Goal: Task Accomplishment & Management: Manage account settings

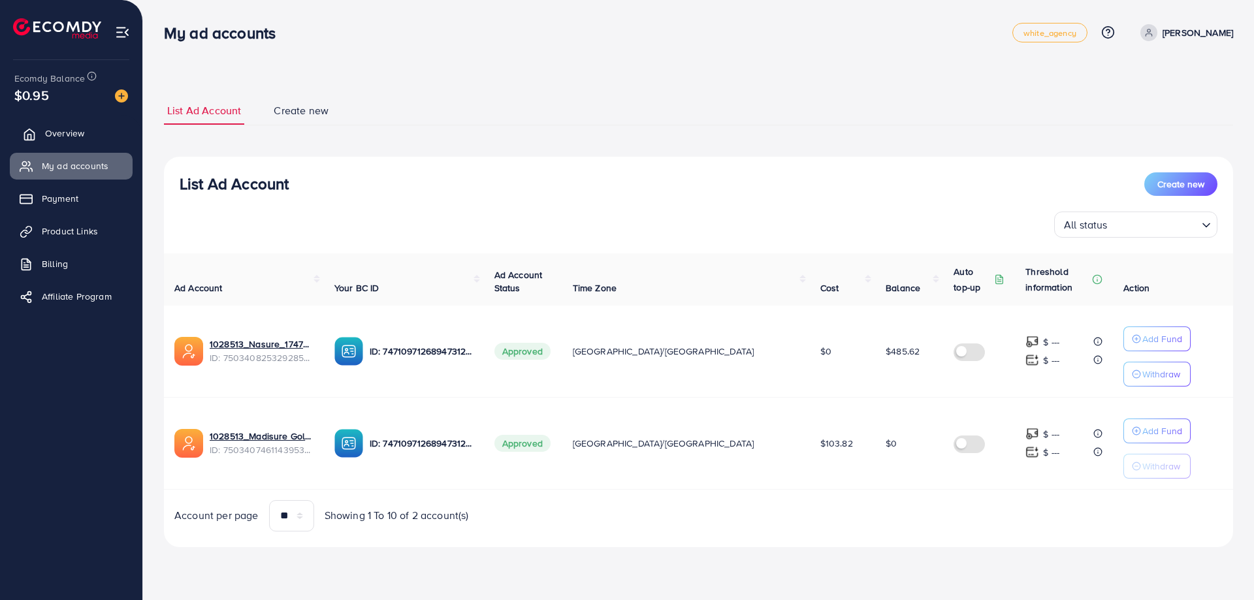
click at [89, 146] on link "Overview" at bounding box center [71, 133] width 123 height 26
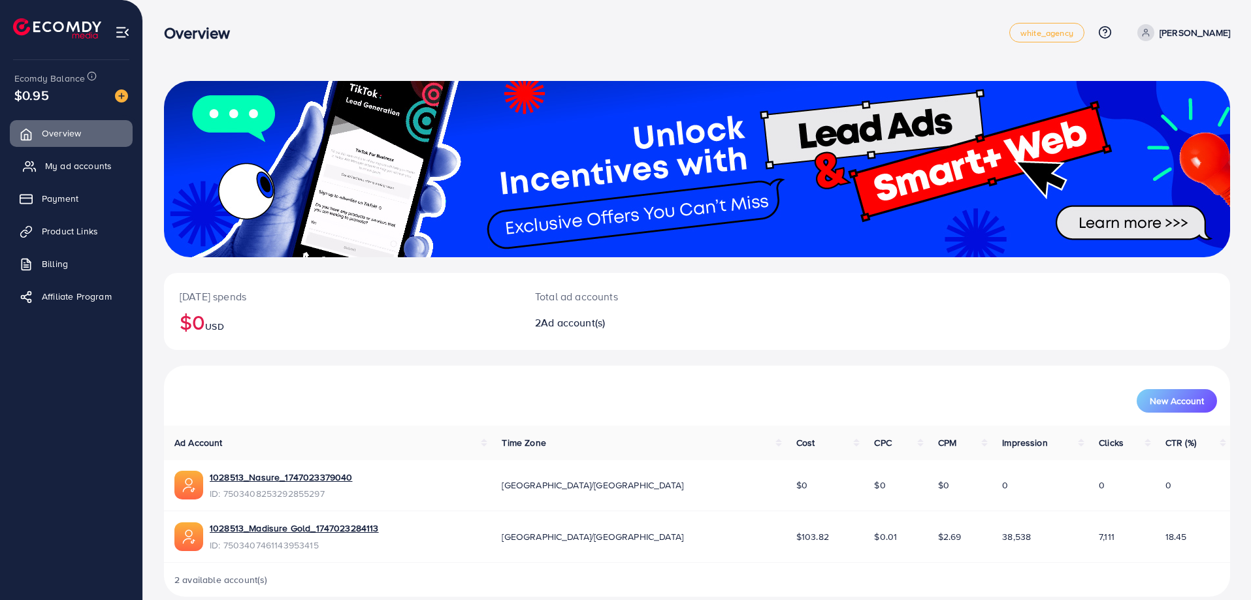
click at [78, 168] on span "My ad accounts" at bounding box center [78, 165] width 67 height 13
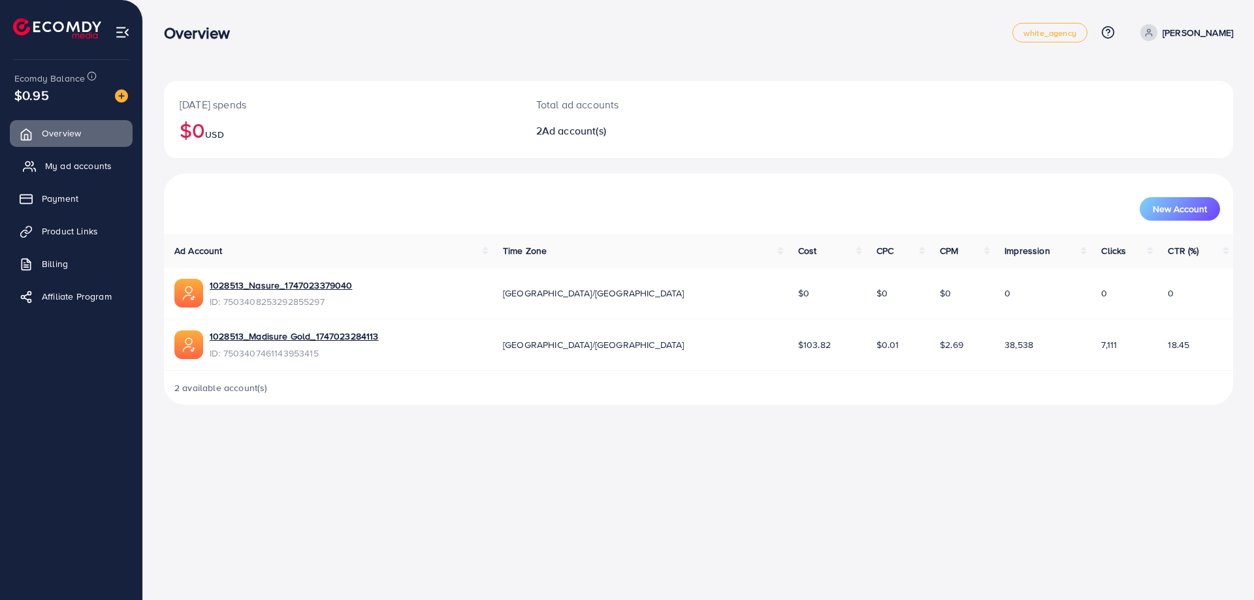
click at [58, 164] on span "My ad accounts" at bounding box center [78, 165] width 67 height 13
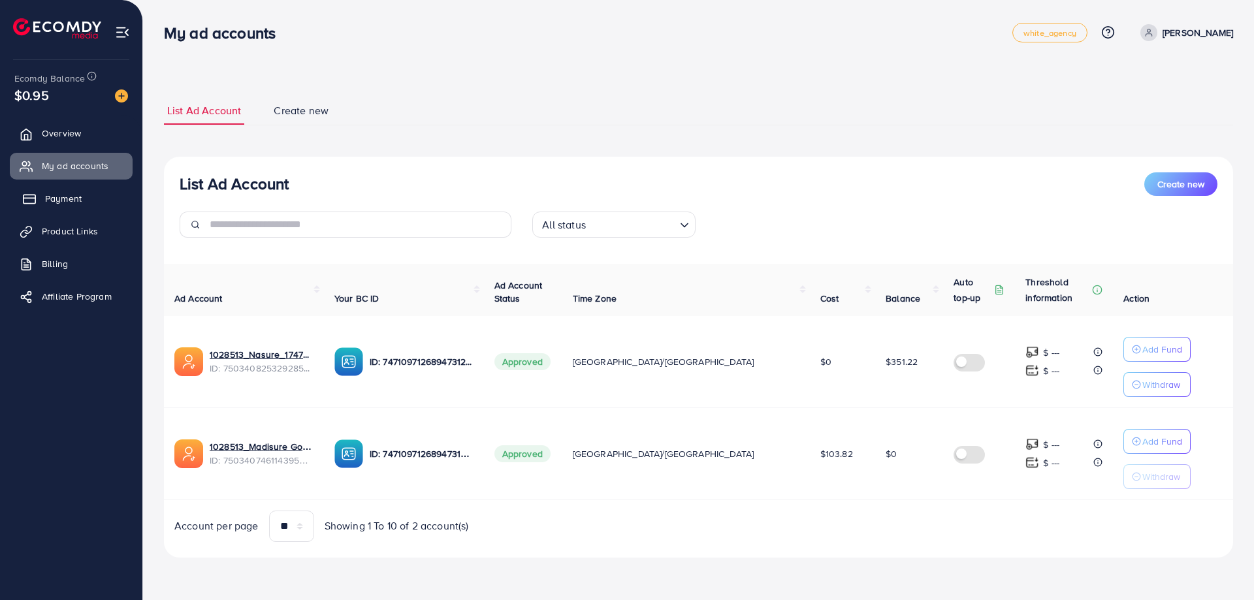
click at [86, 204] on link "Payment" at bounding box center [71, 198] width 123 height 26
